Goal: Find specific page/section: Find specific page/section

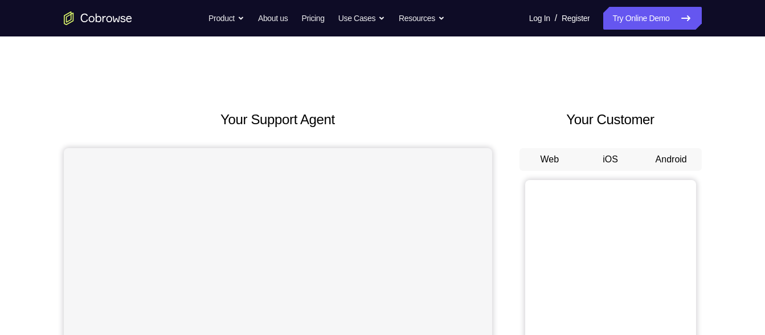
click at [606, 158] on button "iOS" at bounding box center [610, 159] width 61 height 23
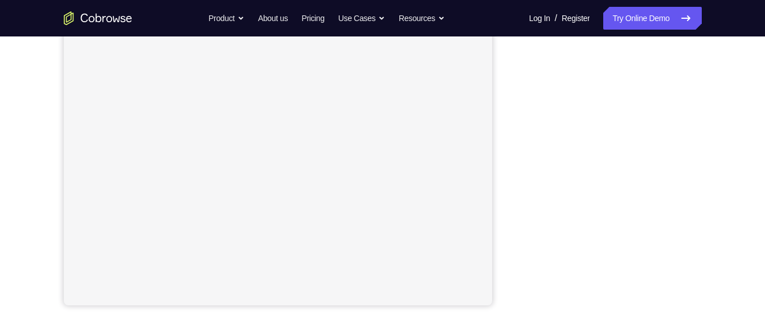
scroll to position [227, 0]
click at [739, 167] on div "Your Support Agent Your Customer Web iOS Android Next Steps We’d be happy to gi…" at bounding box center [382, 184] width 729 height 751
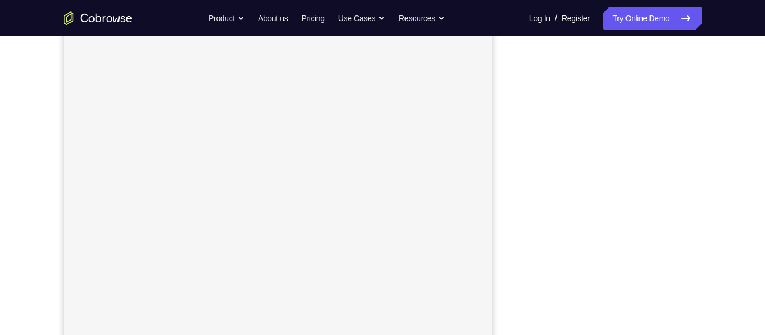
scroll to position [181, 0]
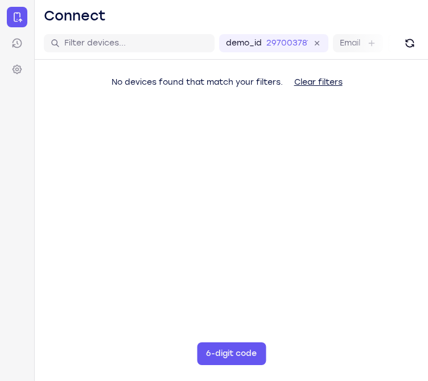
click at [401, 294] on main "demo_id 297003781 297003781 Email User ID Device ID Device name 6-digit code Co…" at bounding box center [231, 217] width 393 height 381
click at [399, 253] on main "demo_id 297003781 297003781 Email User ID Device ID Device name 6-digit code Co…" at bounding box center [231, 217] width 393 height 381
